Goal: Transaction & Acquisition: Download file/media

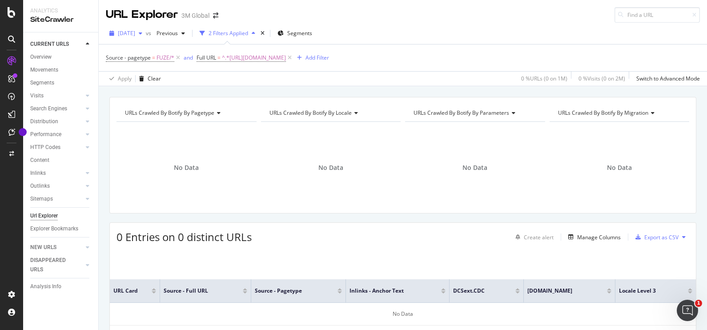
click at [135, 34] on span "[DATE]" at bounding box center [126, 33] width 17 height 8
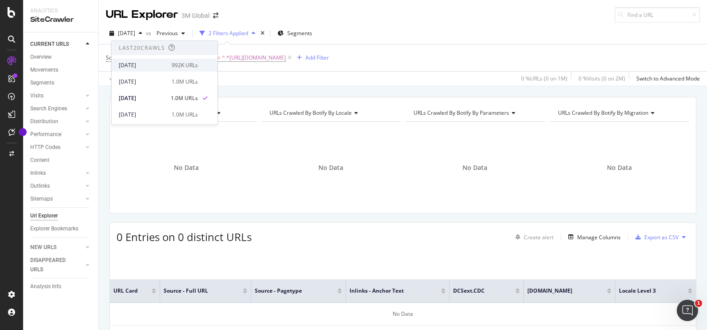
click at [157, 61] on div "[DATE]" at bounding box center [143, 65] width 48 height 8
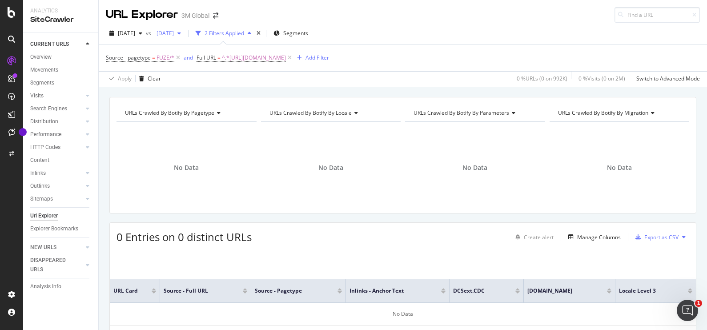
click at [184, 36] on div "[DATE]" at bounding box center [169, 33] width 32 height 13
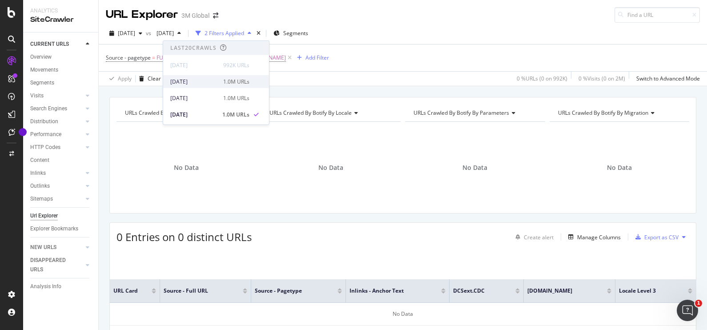
click at [218, 78] on div "[DATE] 1.0M URLs" at bounding box center [209, 81] width 79 height 8
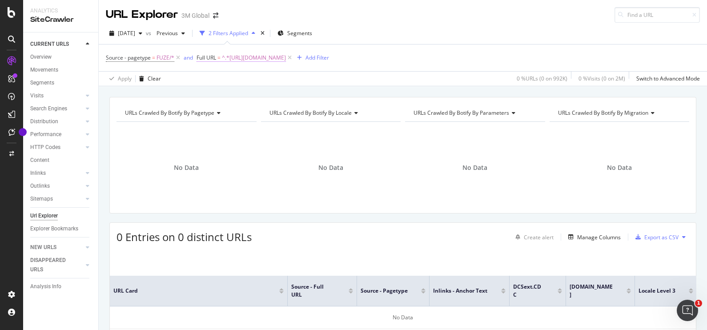
click at [286, 58] on span "^.*[URL][DOMAIN_NAME]" at bounding box center [254, 58] width 64 height 12
click at [293, 95] on icon at bounding box center [294, 94] width 5 height 6
click at [285, 96] on input "text" at bounding box center [252, 94] width 97 height 14
paste input "https://www.3mindia.in/3M/en_IN/orthodontics-in/resources/news-and-articles/ort…"
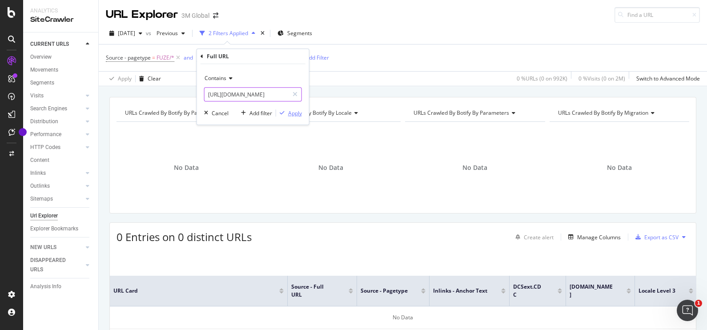
type input "https://www.3mindia.in/3M/en_IN/orthodontics-in/resources/news-and-articles/ort…"
click at [286, 115] on div "button" at bounding box center [282, 112] width 12 height 5
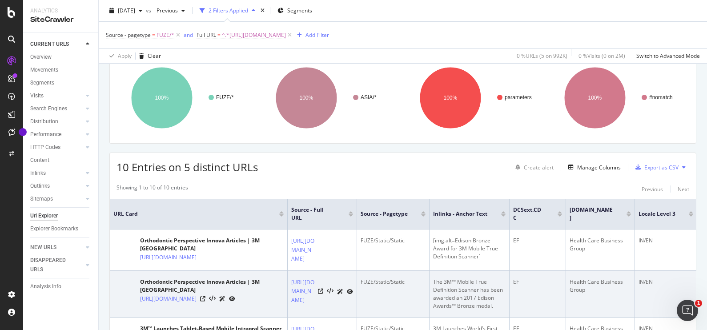
scroll to position [72, 0]
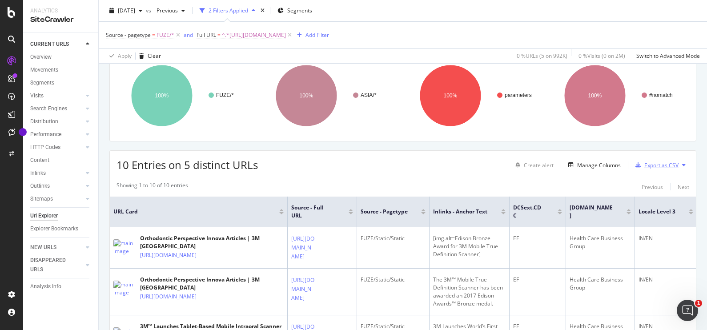
click at [669, 166] on div "Export as CSV" at bounding box center [661, 165] width 34 height 8
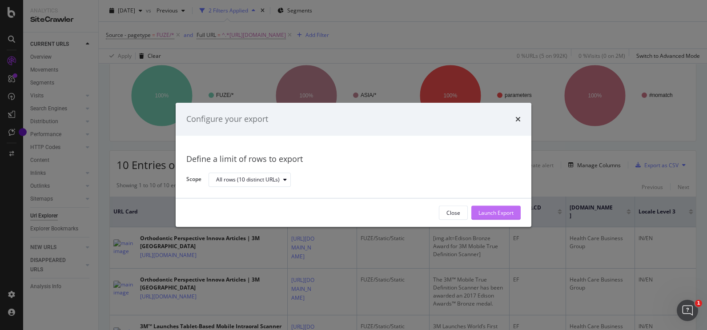
click at [503, 214] on div "Launch Export" at bounding box center [495, 213] width 35 height 8
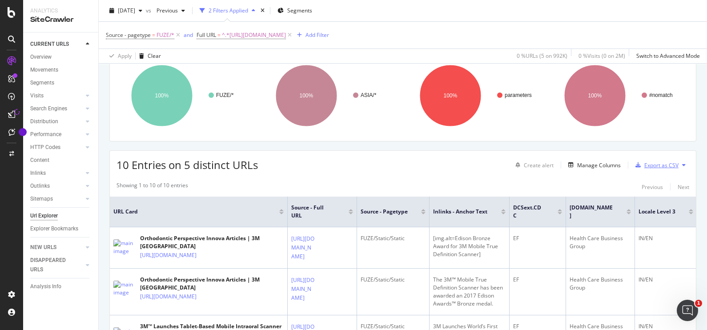
scroll to position [0, 0]
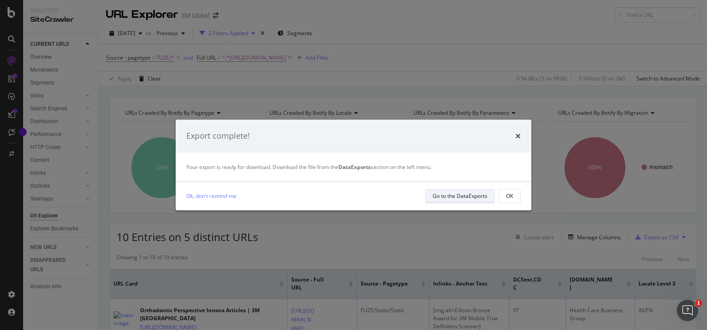
click at [455, 198] on div "Go to the DataExports" at bounding box center [459, 196] width 55 height 8
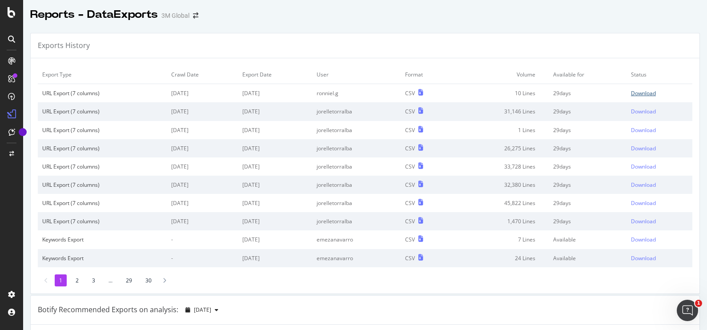
click at [631, 94] on div "Download" at bounding box center [643, 93] width 25 height 8
click at [660, 19] on div "Reports - DataExports 3M Global" at bounding box center [365, 11] width 684 height 22
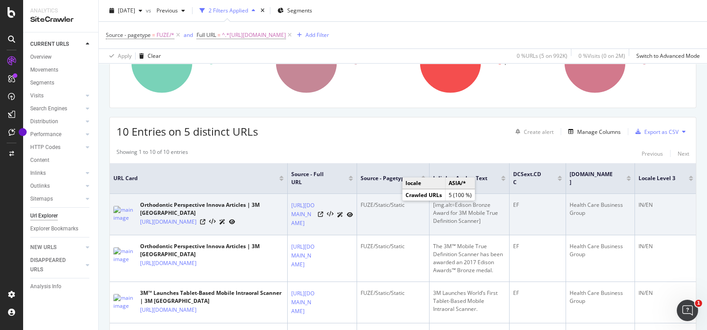
scroll to position [2, 0]
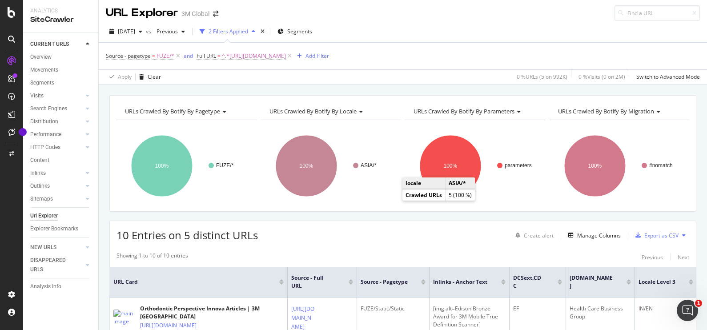
click at [399, 27] on div "2025 Sep. 7th vs Previous 2 Filters Applied Segments" at bounding box center [403, 33] width 608 height 18
